Goal: Information Seeking & Learning: Find specific fact

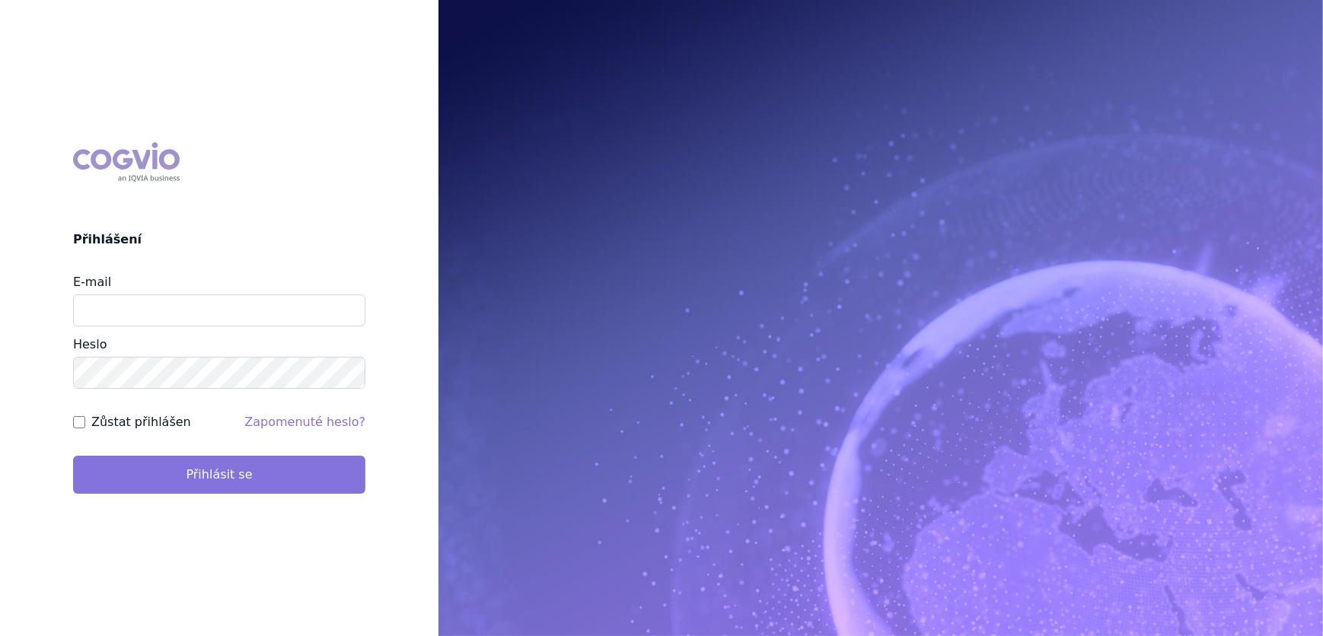
type input "veronika.damborska@vzp.cz"
click at [215, 468] on button "Přihlásit se" at bounding box center [219, 475] width 292 height 38
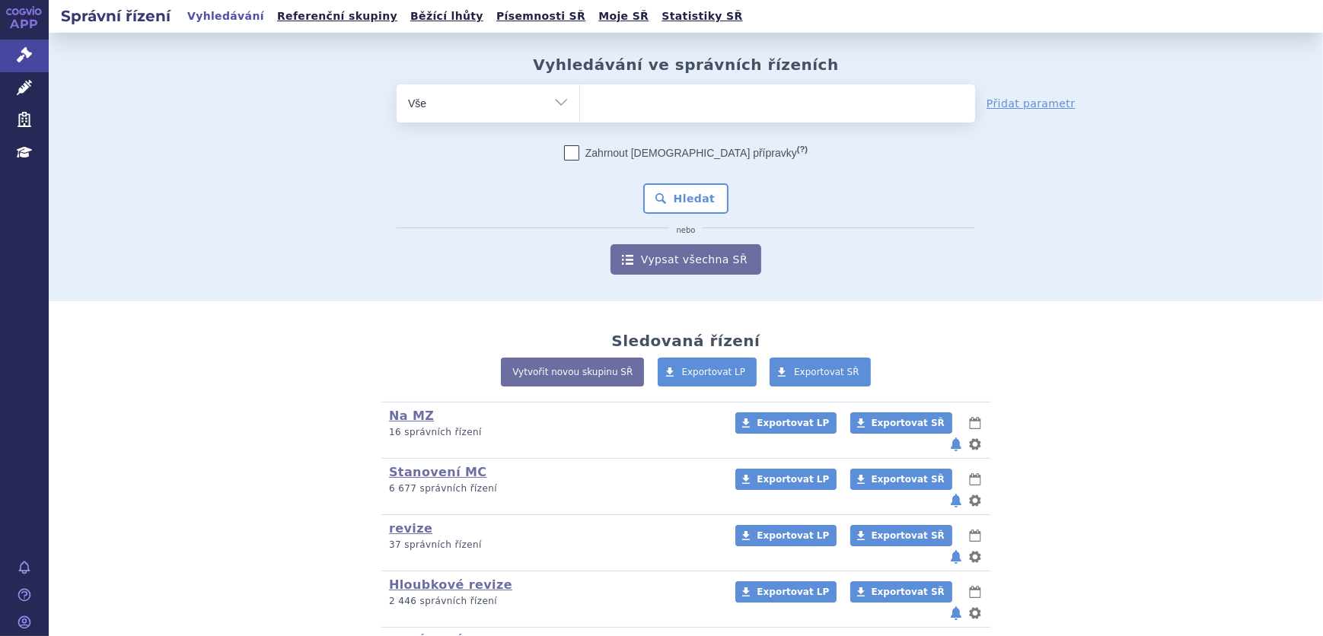
click at [612, 100] on ul at bounding box center [777, 100] width 395 height 32
click at [580, 100] on select at bounding box center [579, 103] width 1 height 38
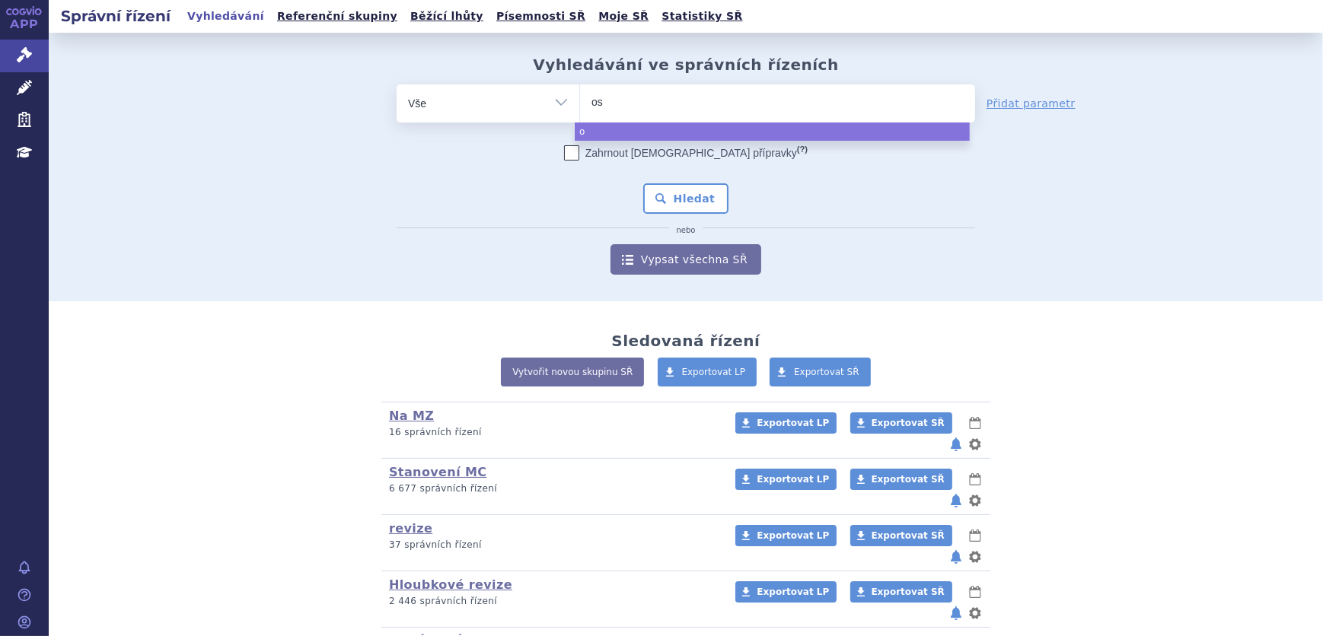
type input "osp"
type input "ospo"
type input "ospolo"
type input "ospolot"
select select "ospolot"
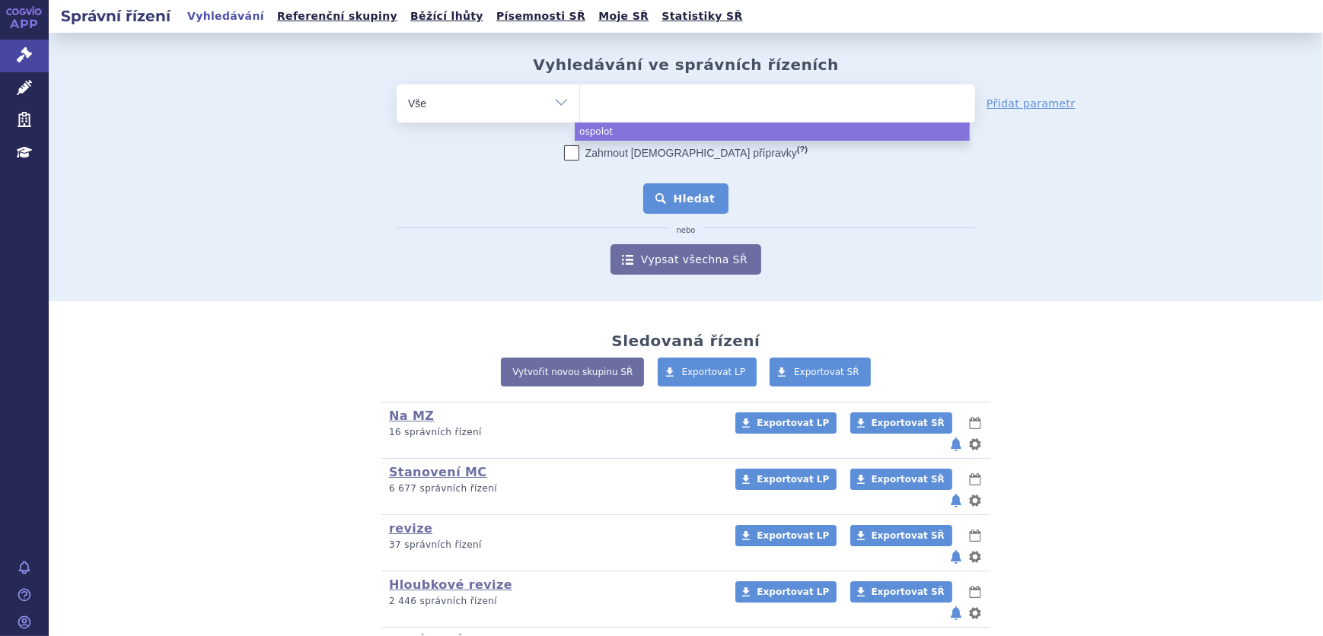
click at [690, 207] on button "Hledat" at bounding box center [686, 198] width 86 height 30
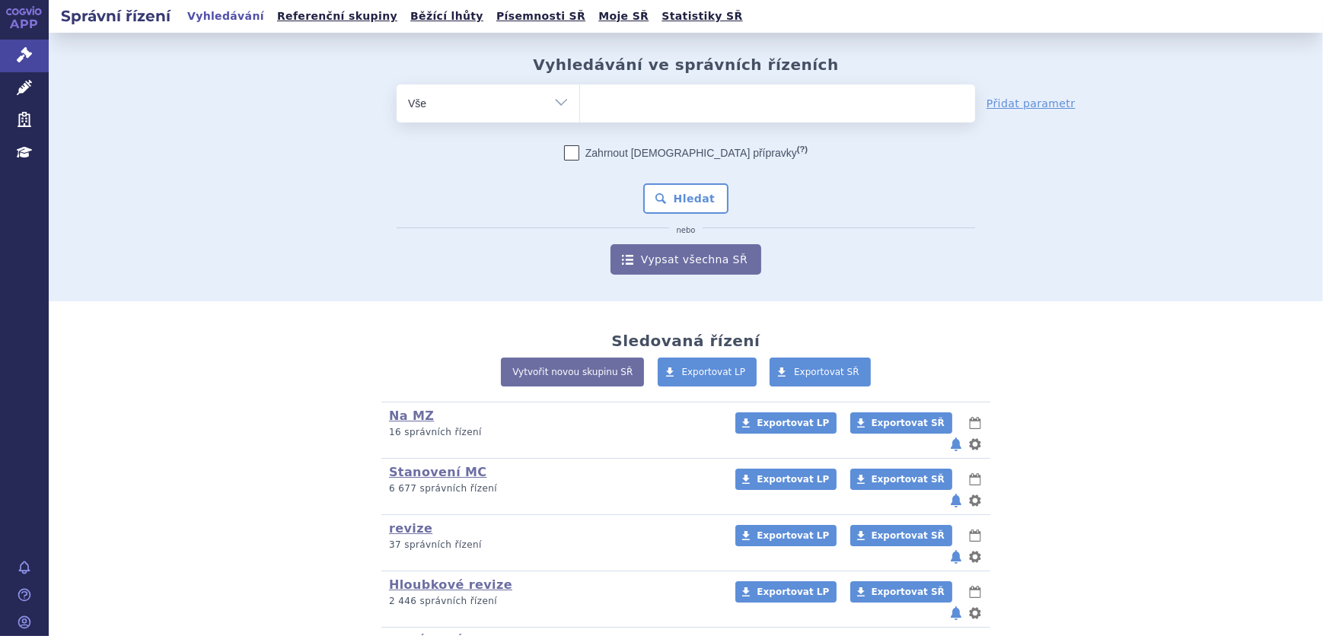
click at [658, 113] on ul at bounding box center [777, 100] width 395 height 32
click at [580, 113] on select at bounding box center [579, 103] width 1 height 38
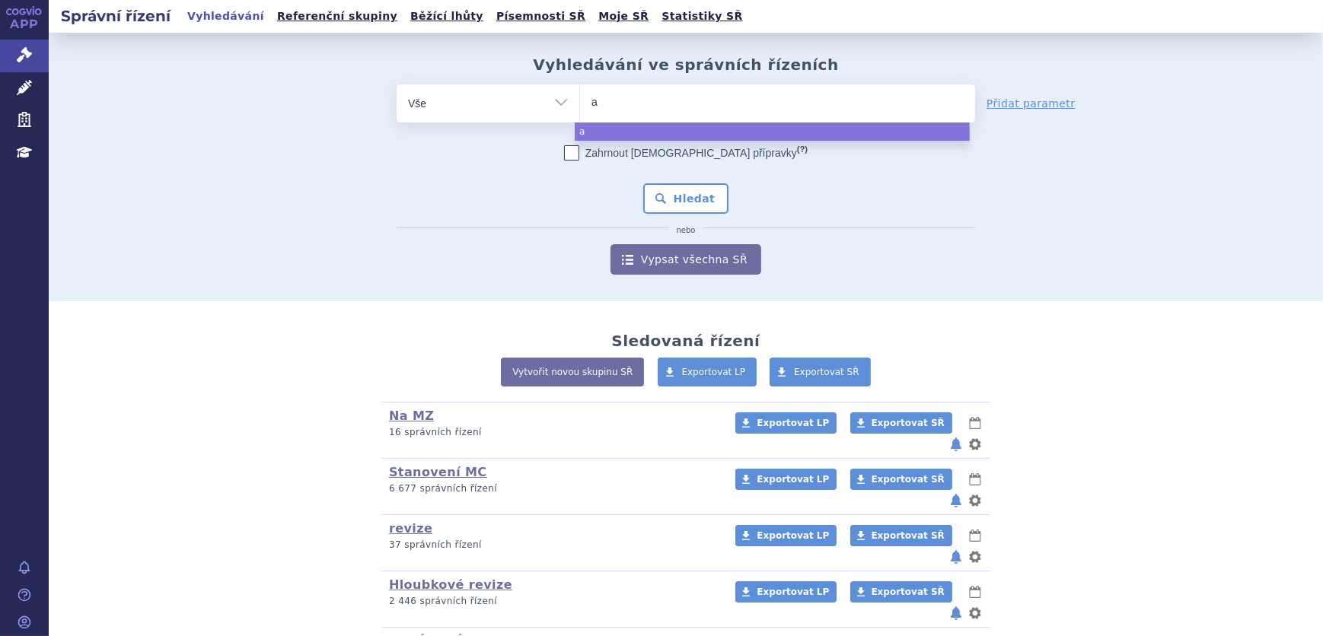
type input "am"
type input "amv"
type input "amvu"
type input "amvutt"
type input "amvuttr"
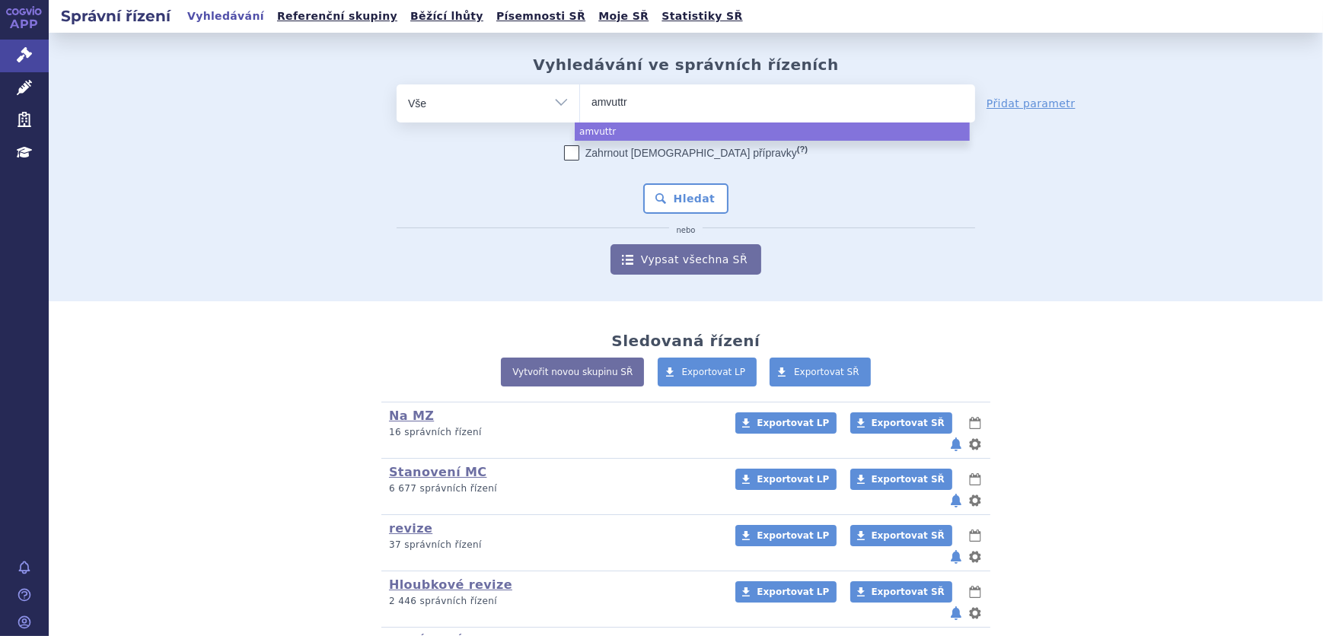
type input "amvuttra"
select select "amvuttra"
click at [693, 194] on button "Hledat" at bounding box center [686, 198] width 86 height 30
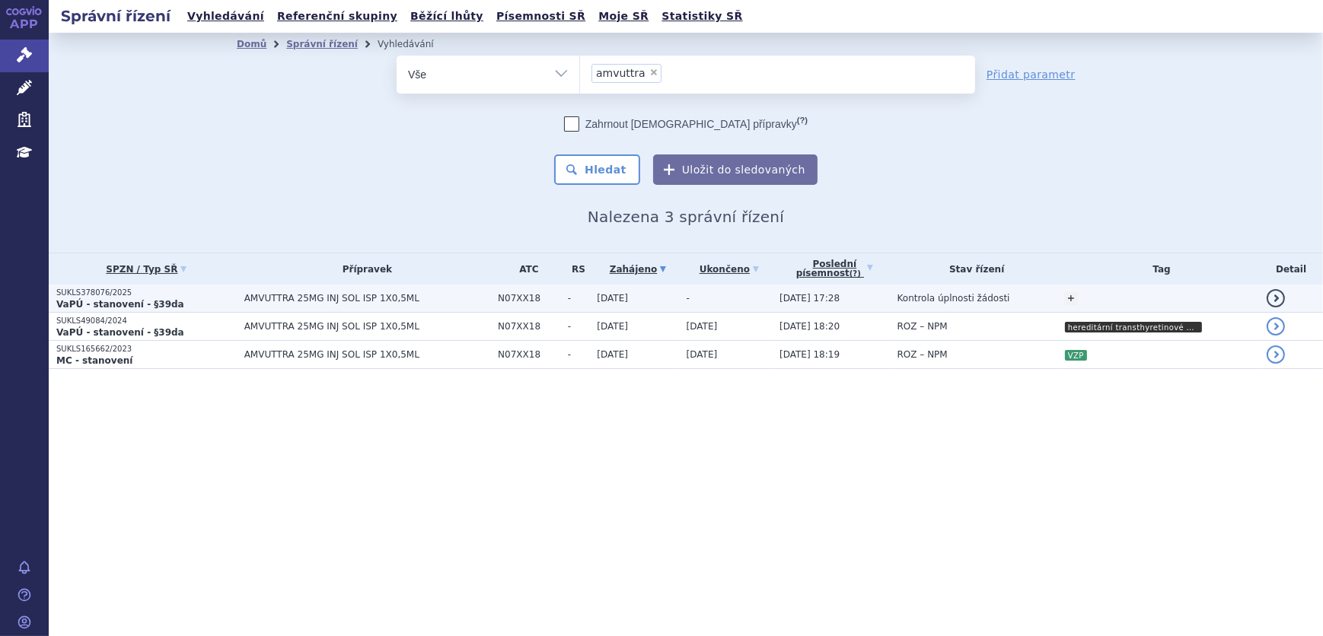
click at [477, 305] on td "AMVUTTRA 25MG INJ SOL ISP 1X0,5ML" at bounding box center [363, 299] width 253 height 28
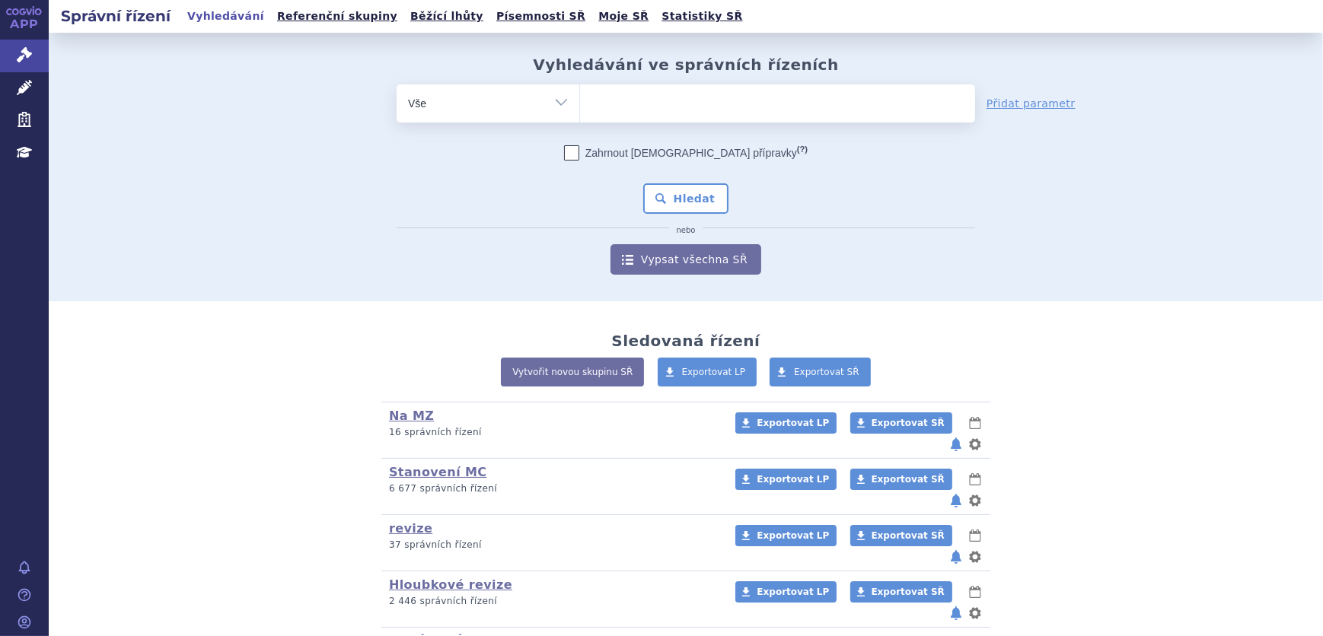
click at [736, 96] on ul at bounding box center [777, 100] width 395 height 32
click at [580, 96] on select at bounding box center [579, 103] width 1 height 38
type input "tr"
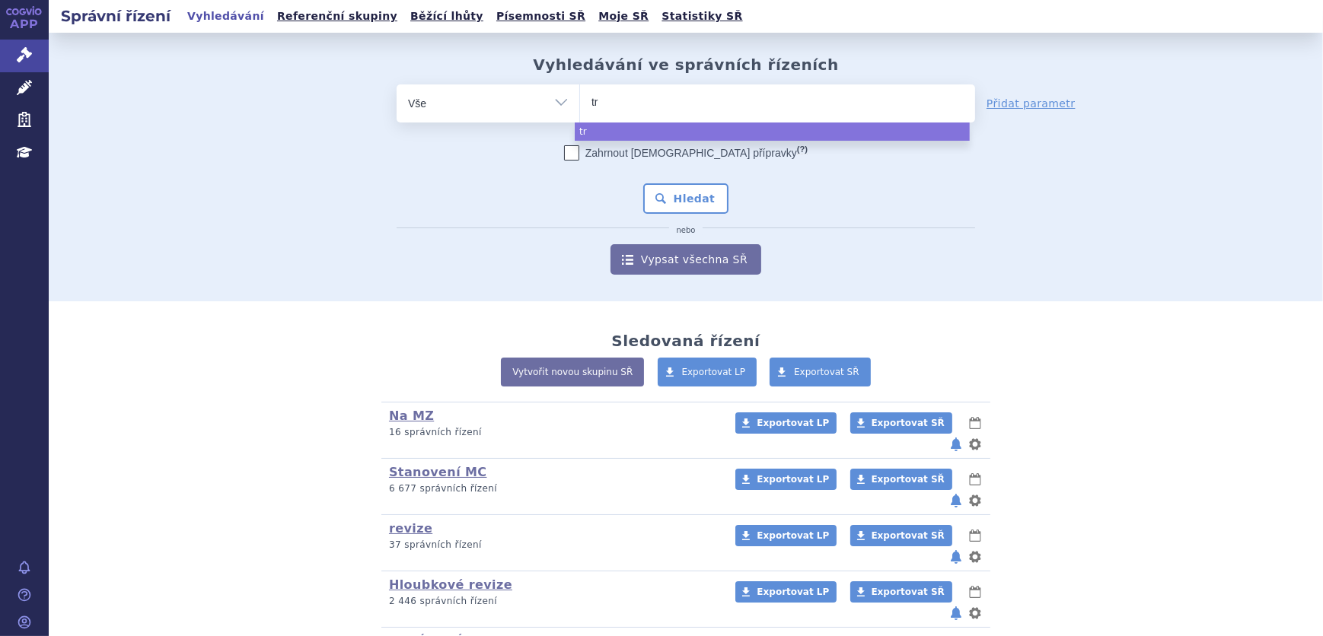
type input "tre"
type input "trem"
type input "tremf"
type input "[MEDICAL_DATA]"
select select "[MEDICAL_DATA]"
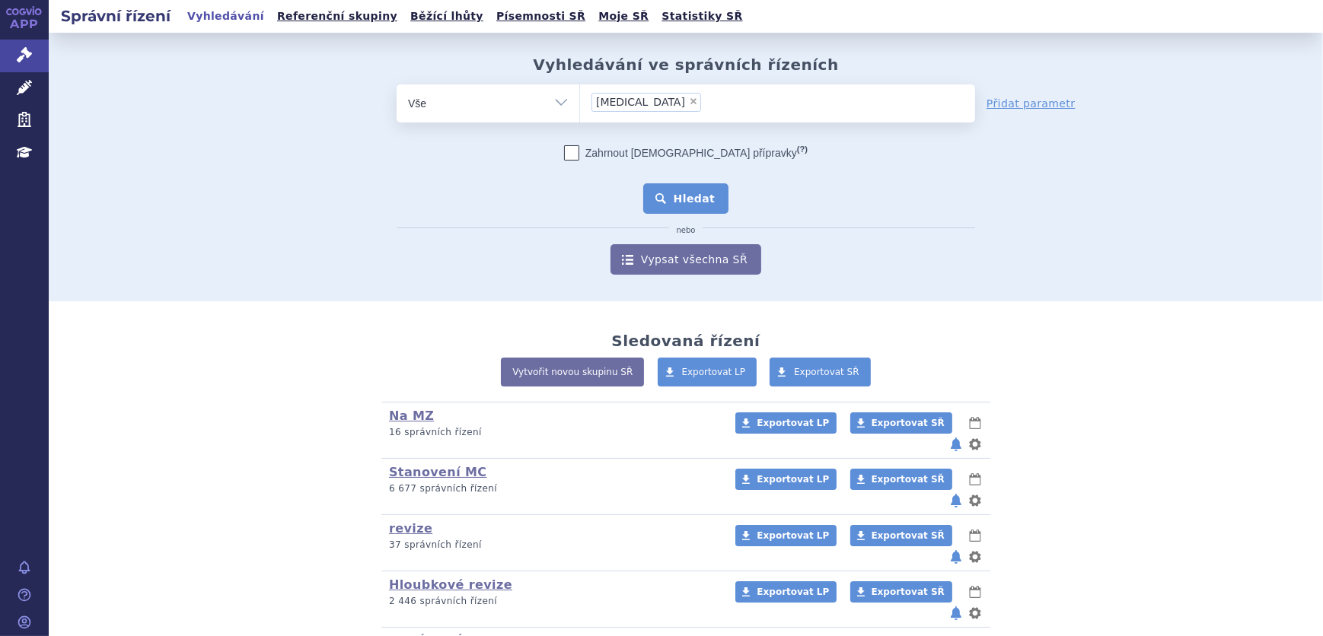
click at [683, 196] on button "Hledat" at bounding box center [686, 198] width 86 height 30
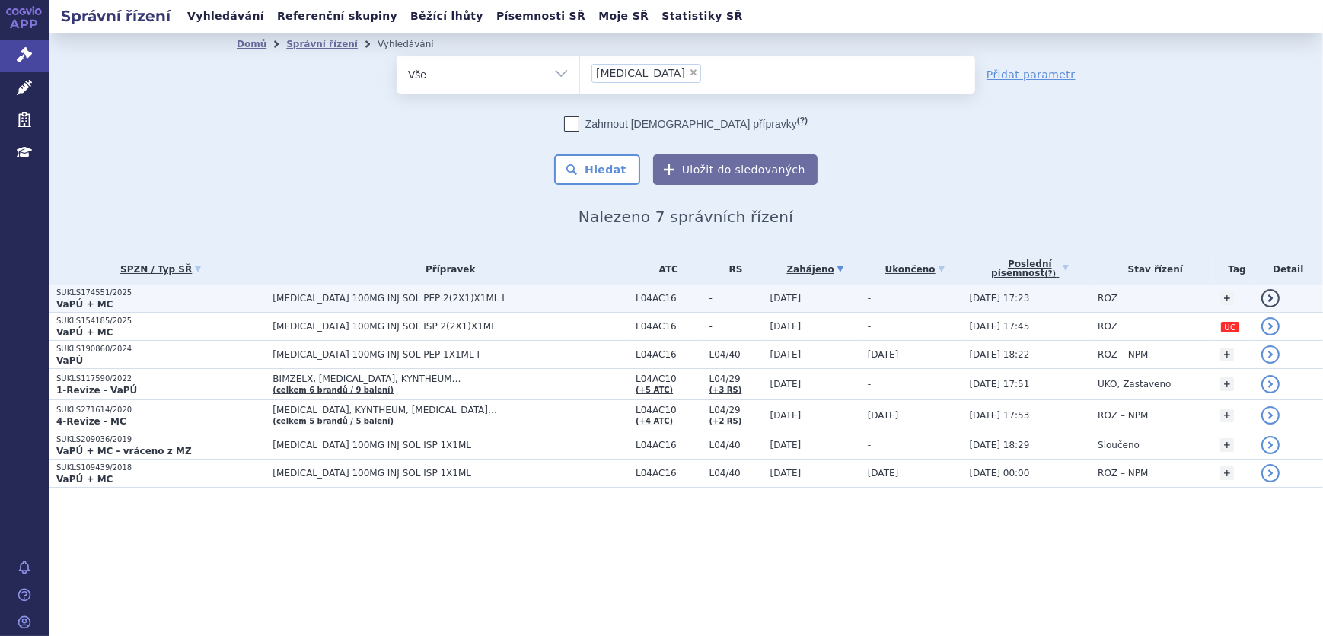
click at [546, 291] on td "[MEDICAL_DATA] 100MG INJ SOL PEP 2(2X1)X1ML I" at bounding box center [446, 299] width 363 height 28
